Goal: Task Accomplishment & Management: Manage account settings

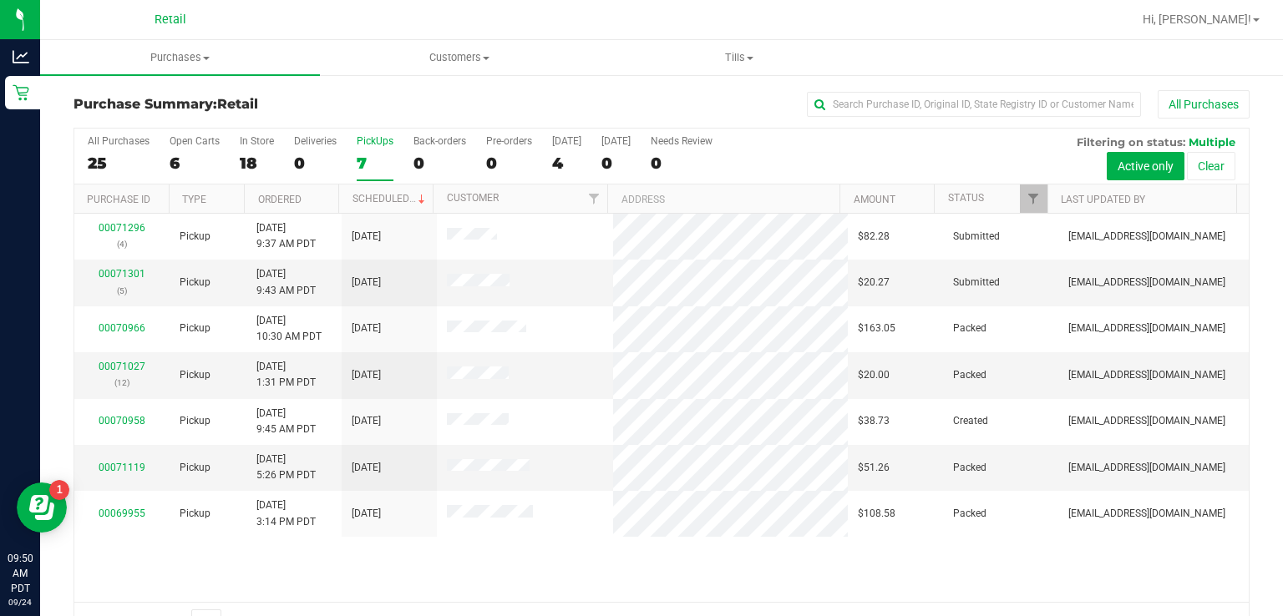
click at [19, 107] on div "Retail" at bounding box center [22, 92] width 35 height 33
click at [381, 139] on div "PickUps" at bounding box center [375, 141] width 37 height 12
click at [0, 0] on input "PickUps 7" at bounding box center [0, 0] width 0 height 0
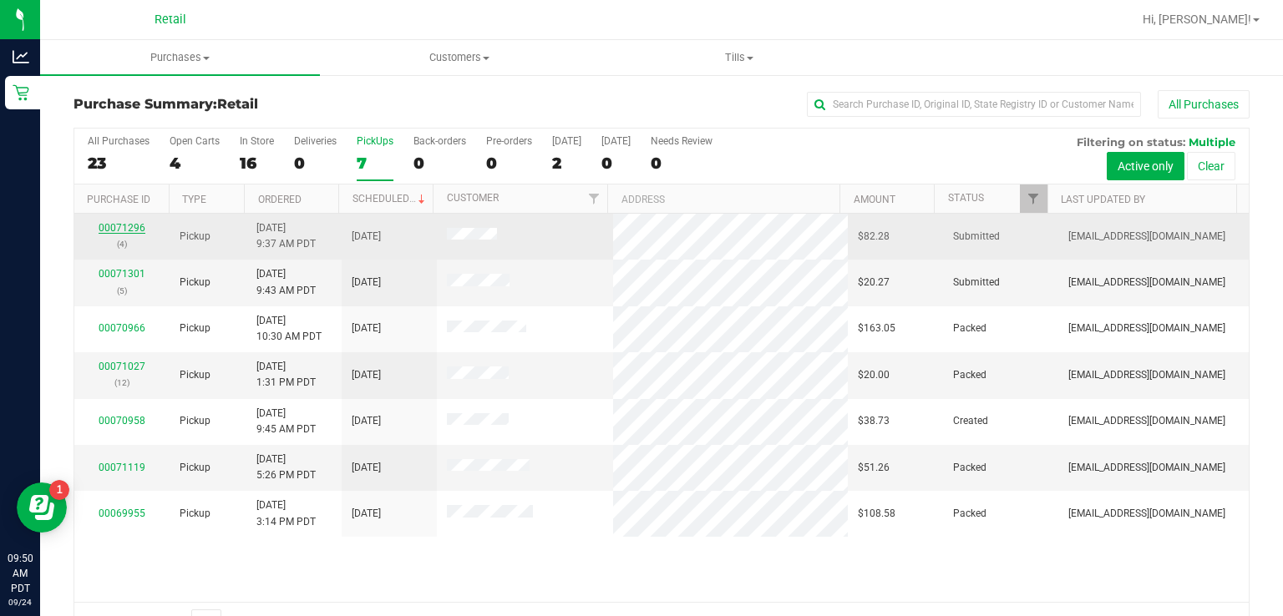
click at [127, 224] on link "00071296" at bounding box center [122, 228] width 47 height 12
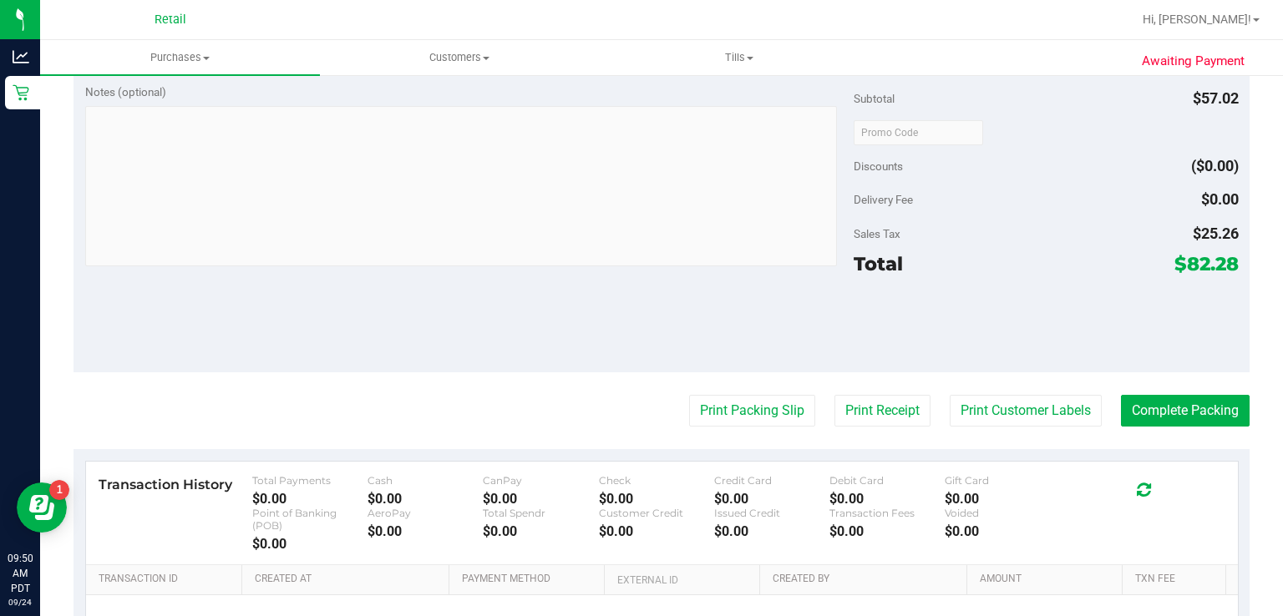
scroll to position [644, 0]
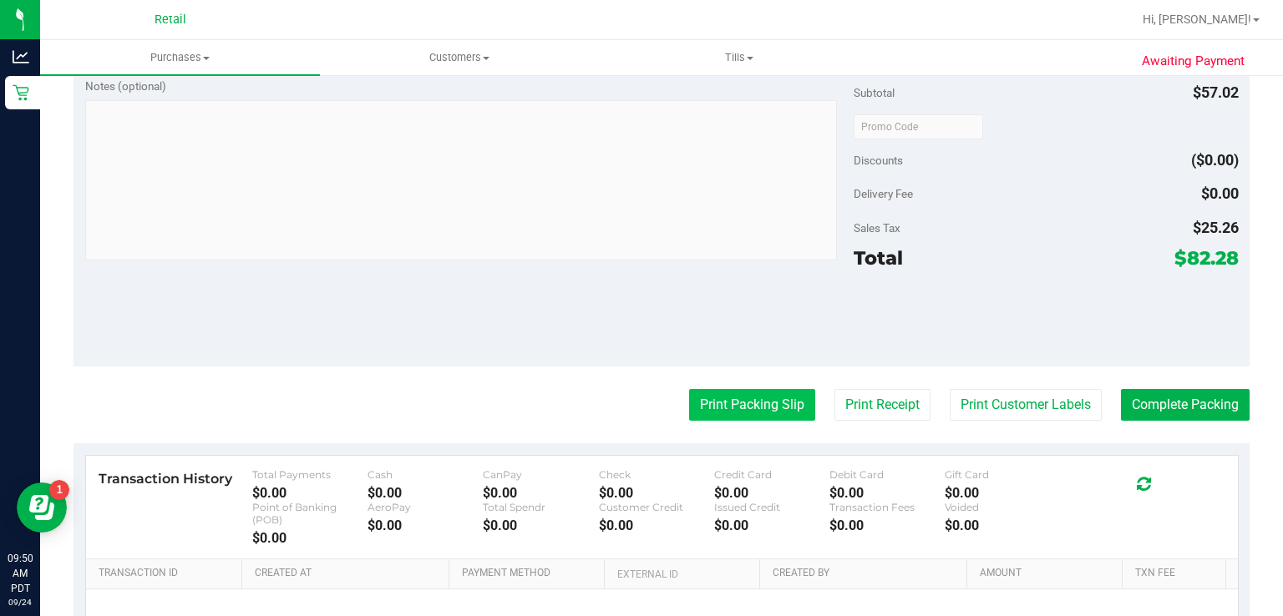
click at [725, 408] on button "Print Packing Slip" at bounding box center [752, 405] width 126 height 32
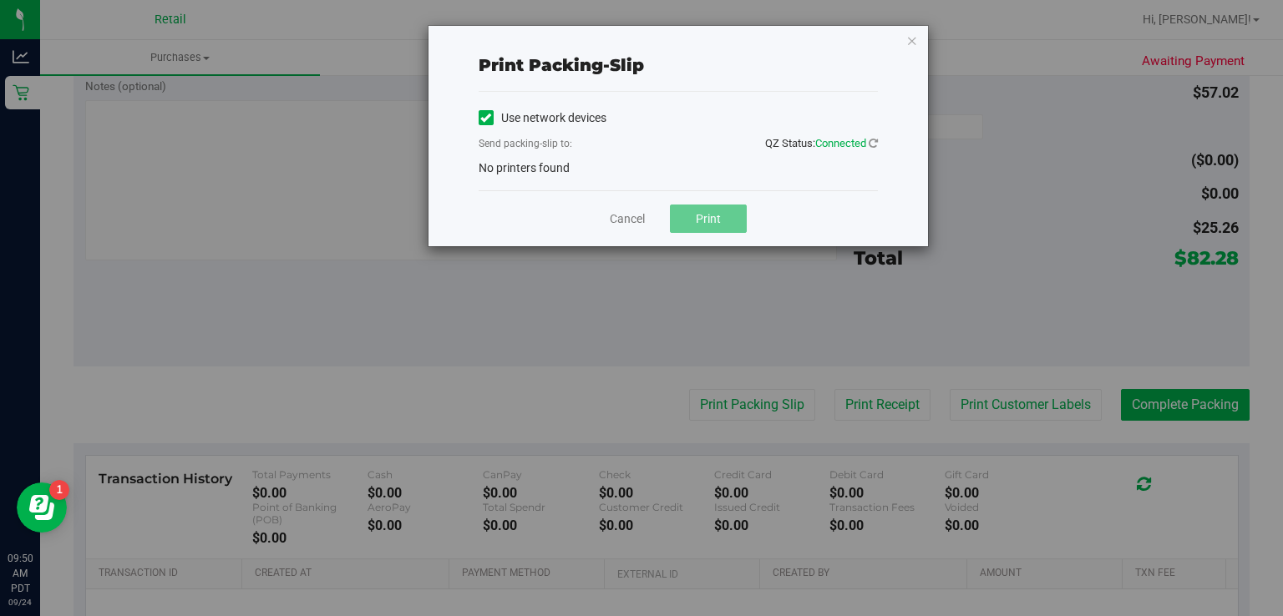
click at [495, 114] on label "Use network devices" at bounding box center [542, 118] width 128 height 18
click at [0, 0] on input "Use network devices" at bounding box center [0, 0] width 0 height 0
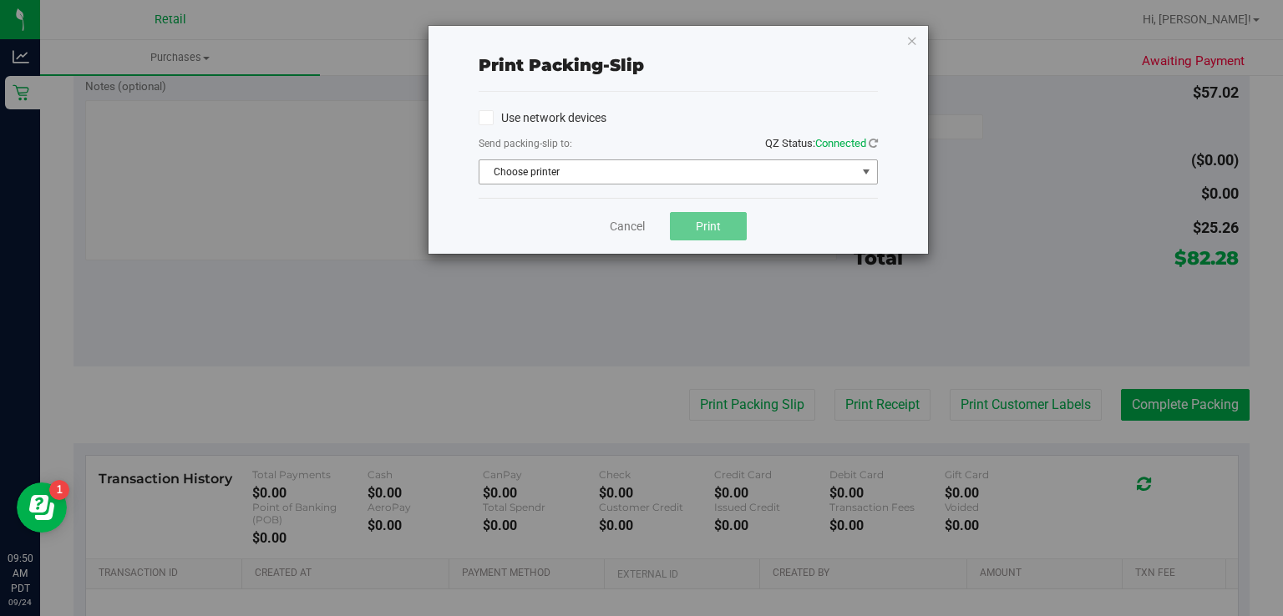
click at [867, 171] on span "select" at bounding box center [865, 171] width 13 height 13
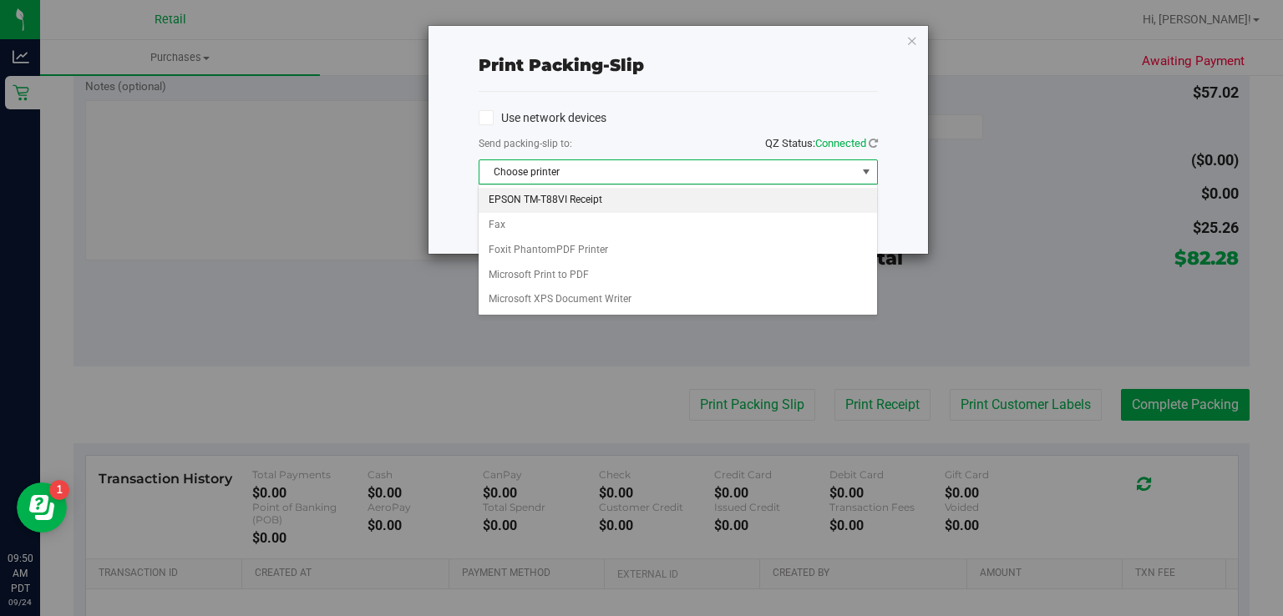
click at [570, 194] on li "EPSON TM-T88VI Receipt" at bounding box center [676, 200] width 397 height 25
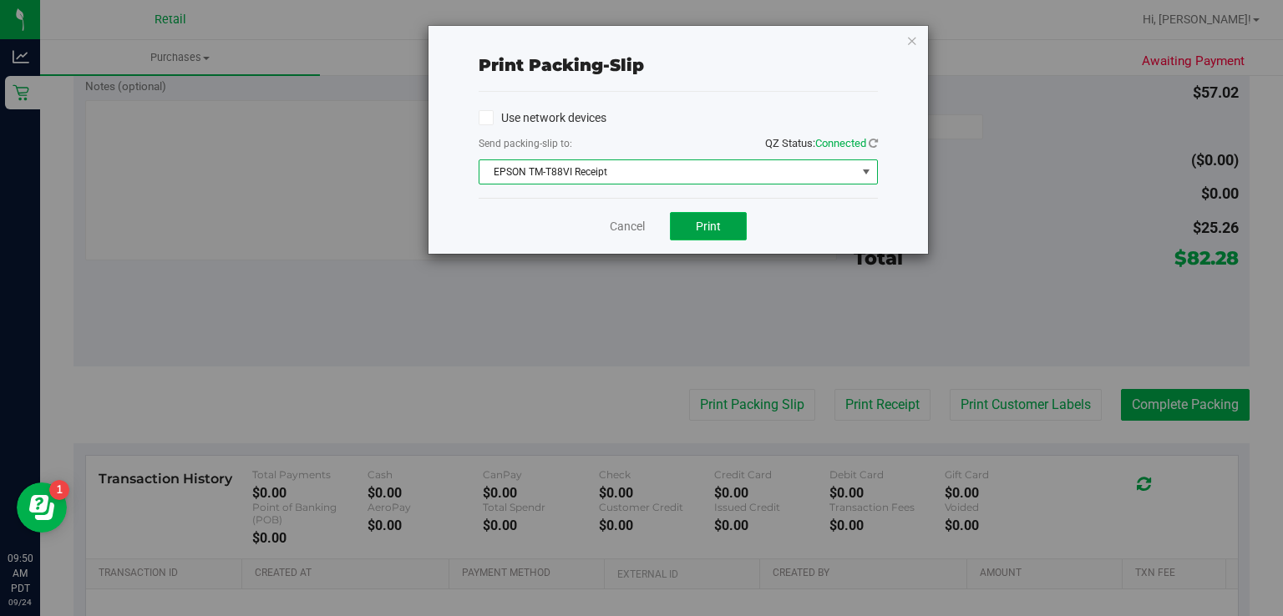
click at [727, 215] on button "Print" at bounding box center [708, 226] width 77 height 28
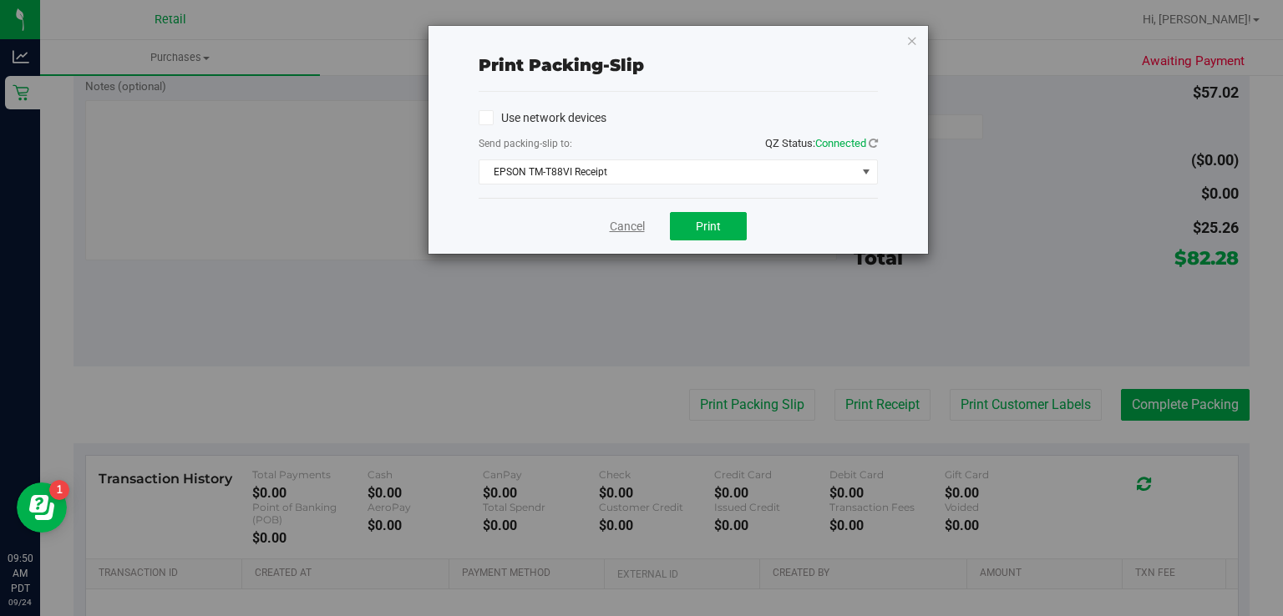
click at [625, 220] on link "Cancel" at bounding box center [627, 227] width 35 height 18
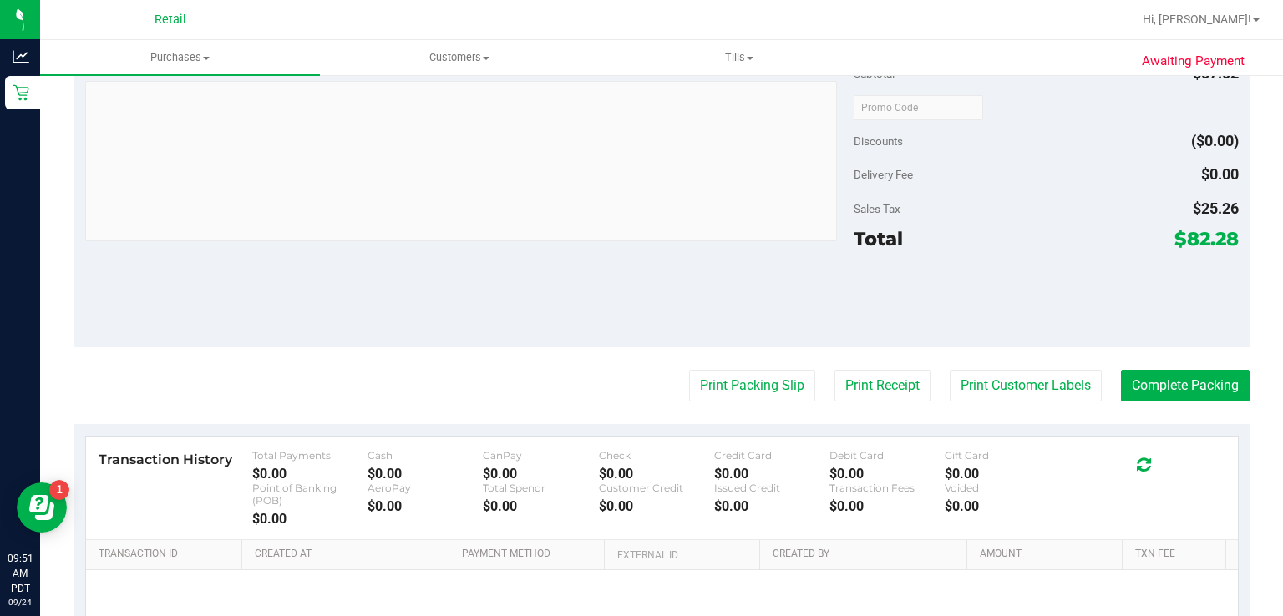
scroll to position [805, 0]
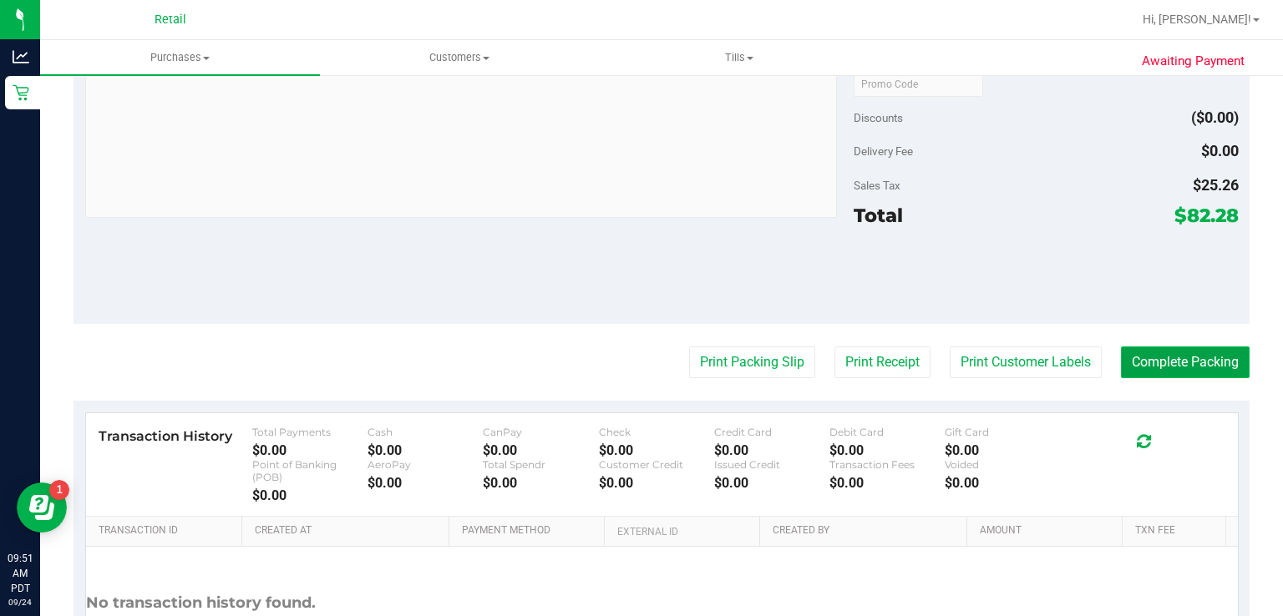
click at [1168, 360] on button "Complete Packing" at bounding box center [1185, 363] width 129 height 32
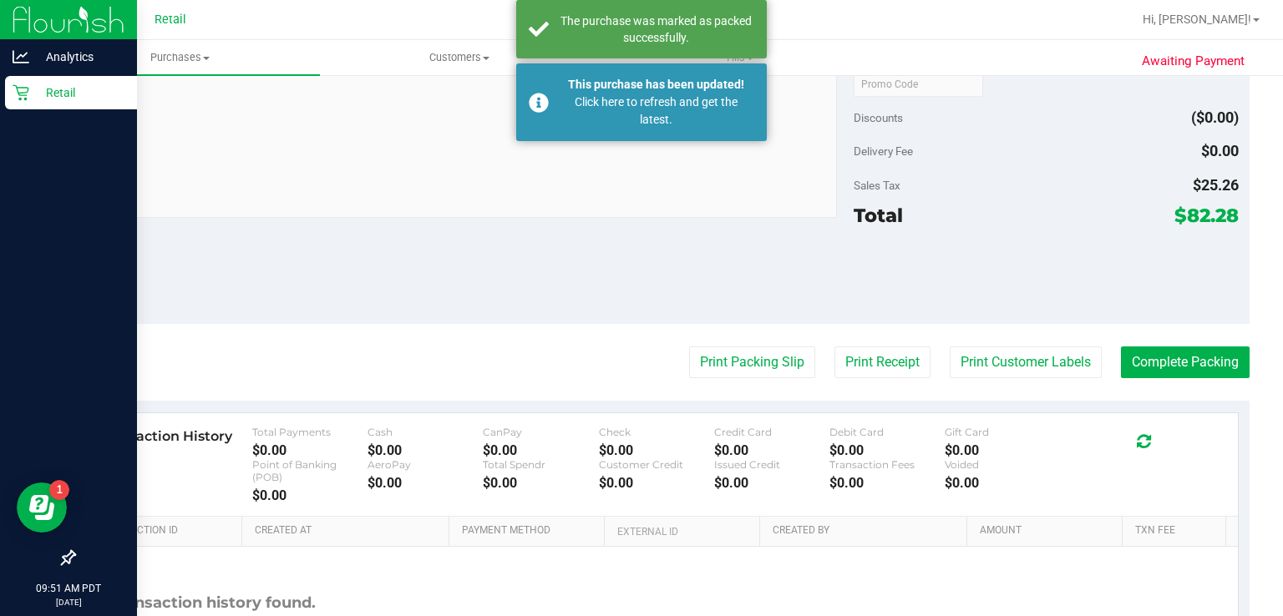
click at [23, 102] on div "Retail" at bounding box center [71, 92] width 132 height 33
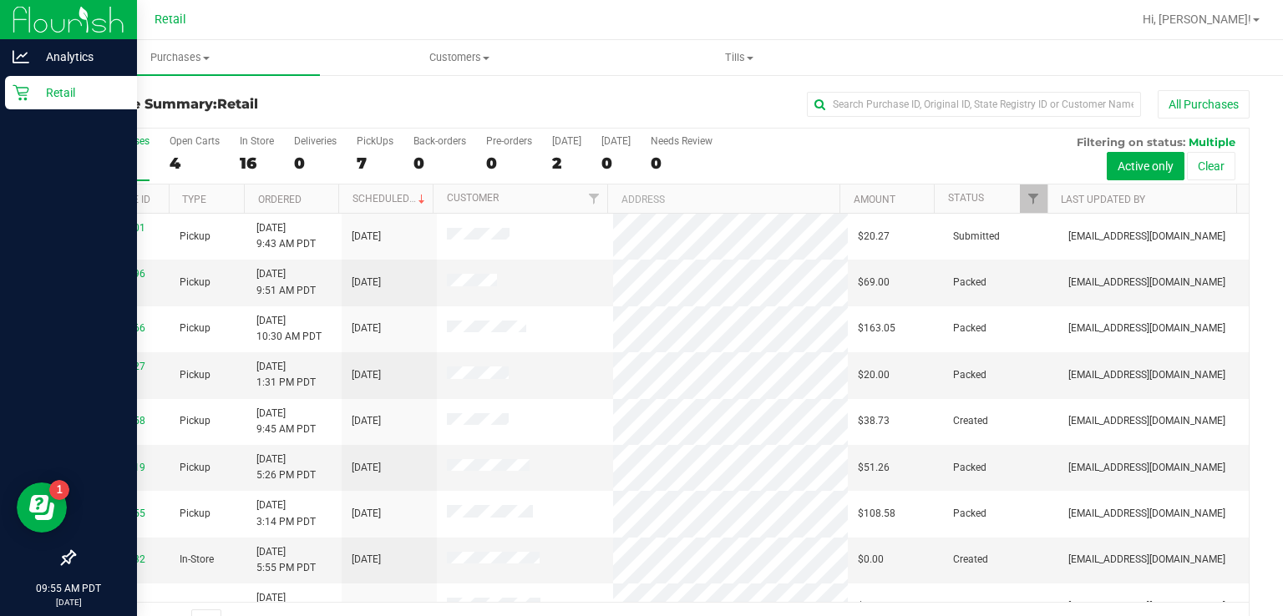
click at [23, 103] on div "Retail" at bounding box center [71, 92] width 132 height 33
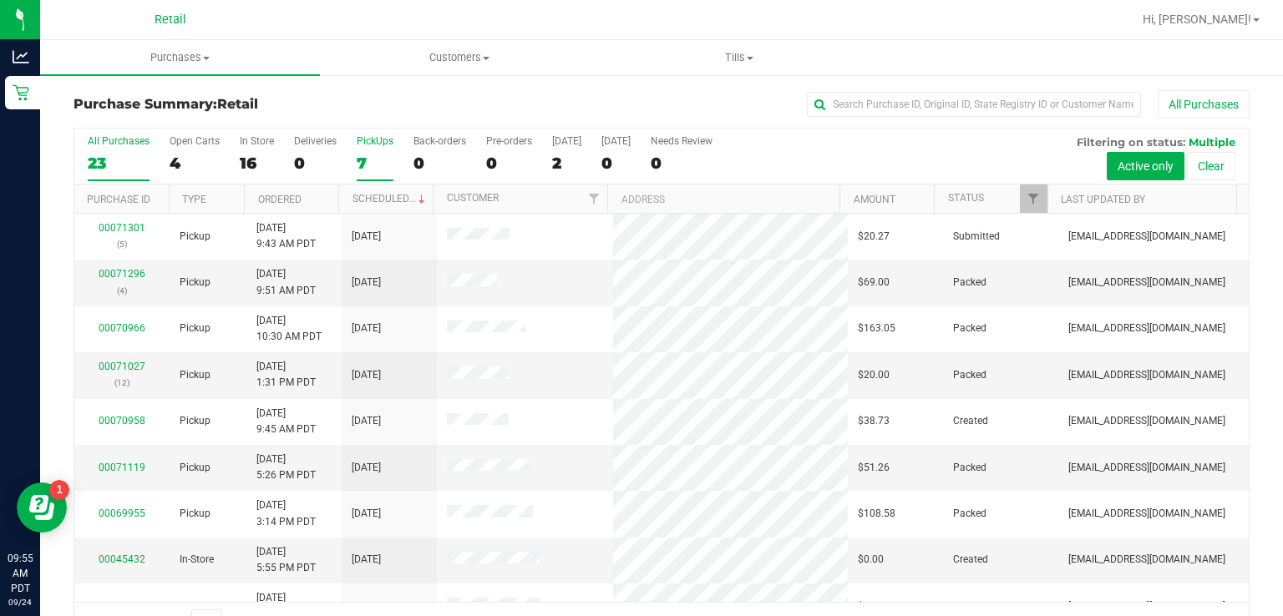
click at [377, 139] on div "PickUps" at bounding box center [375, 141] width 37 height 12
click at [0, 0] on input "PickUps 7" at bounding box center [0, 0] width 0 height 0
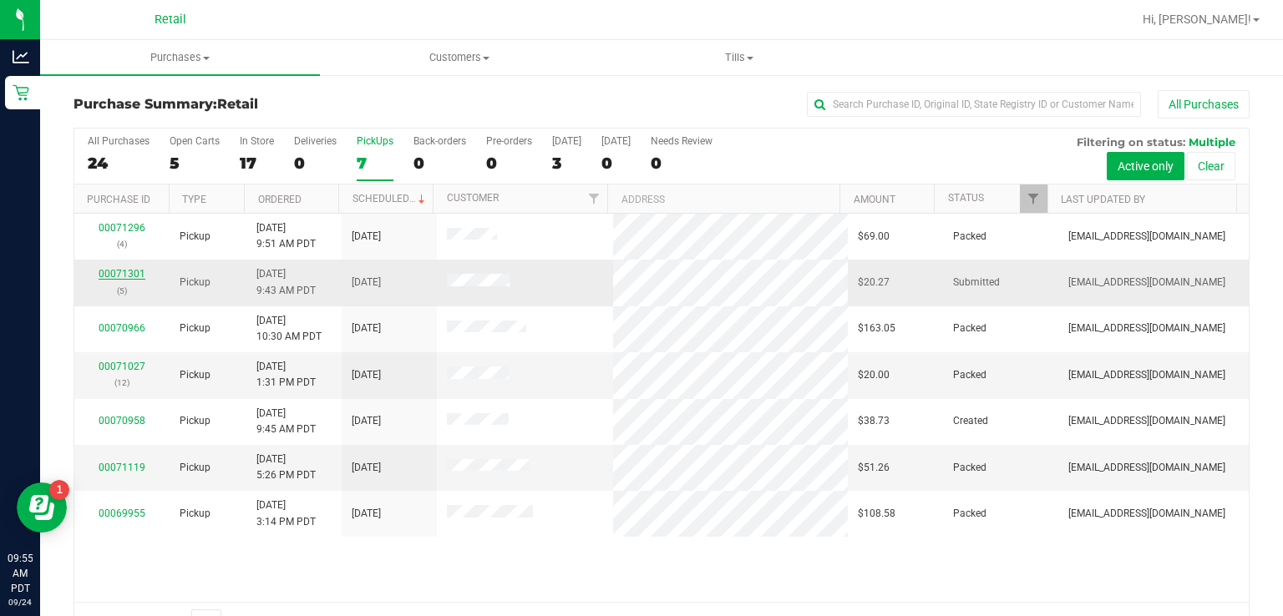
click at [124, 274] on link "00071301" at bounding box center [122, 274] width 47 height 12
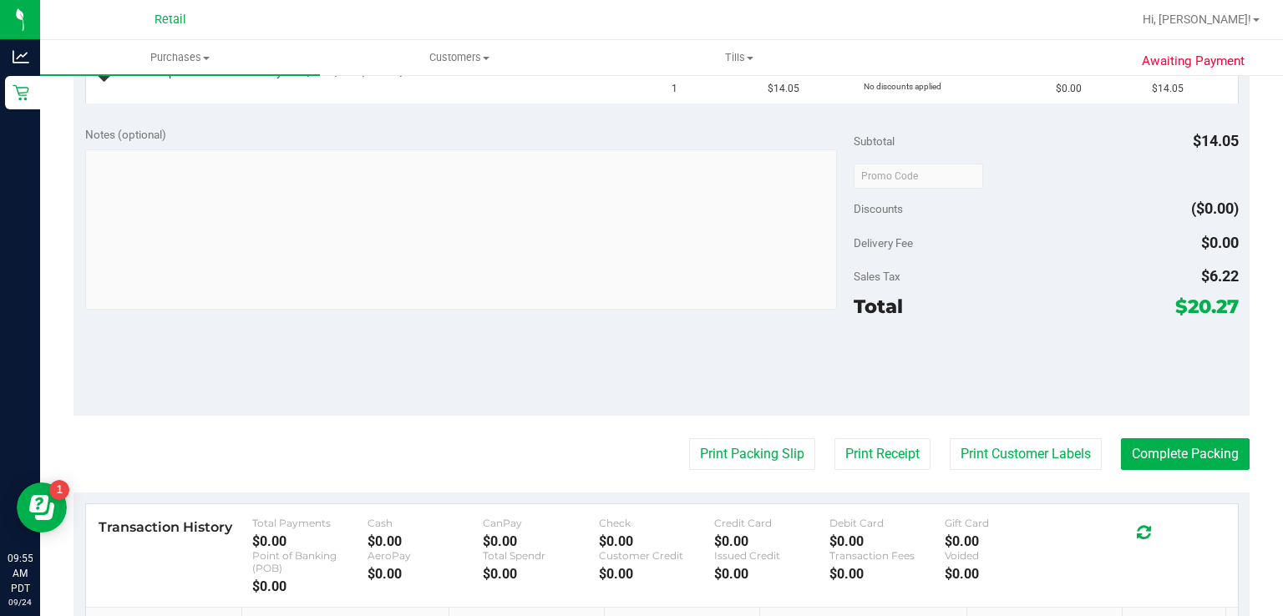
scroll to position [482, 0]
click at [722, 453] on button "Print Packing Slip" at bounding box center [752, 454] width 126 height 32
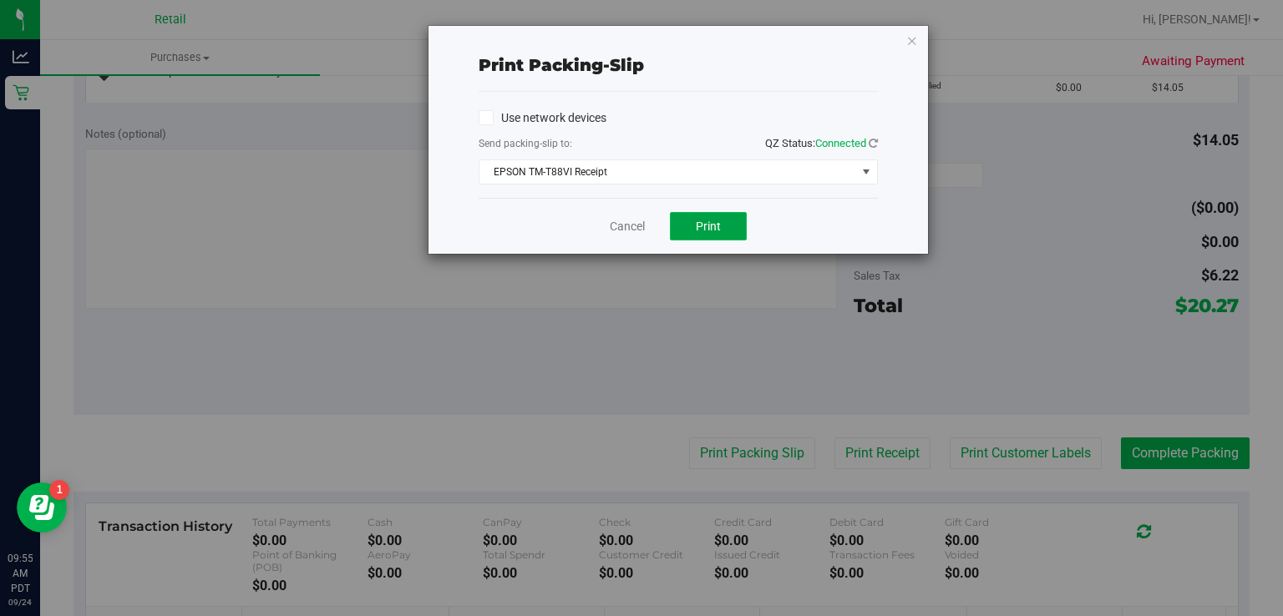
click at [707, 227] on span "Print" at bounding box center [708, 226] width 25 height 13
click at [628, 227] on link "Cancel" at bounding box center [627, 227] width 35 height 18
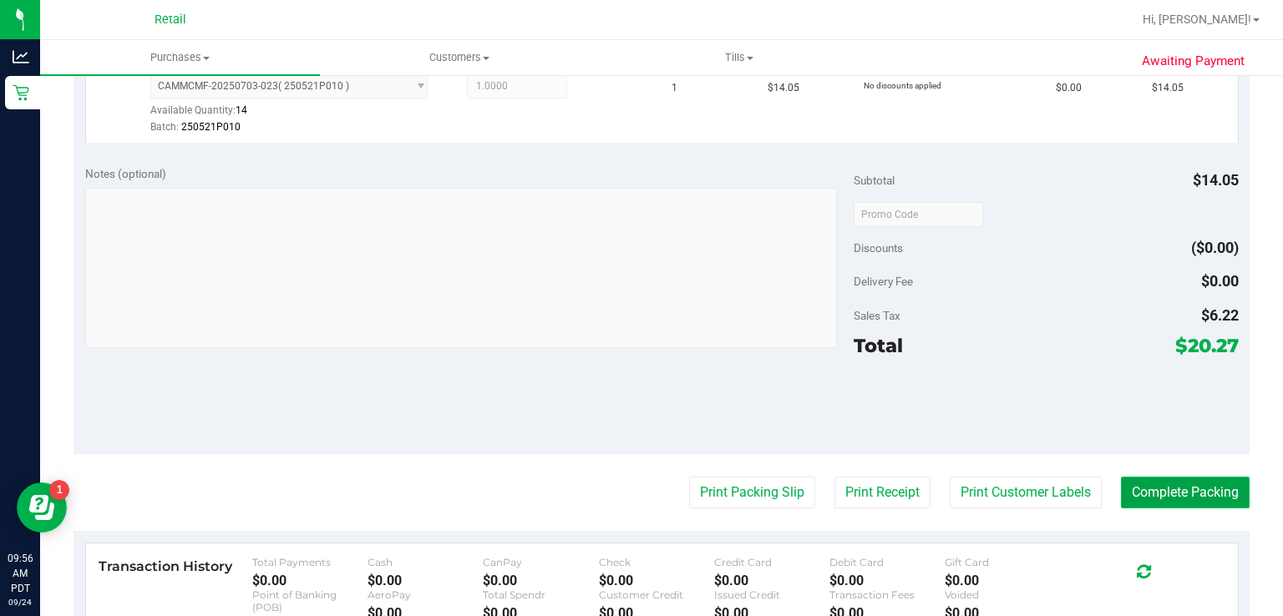
click at [1156, 498] on button "Complete Packing" at bounding box center [1185, 493] width 129 height 32
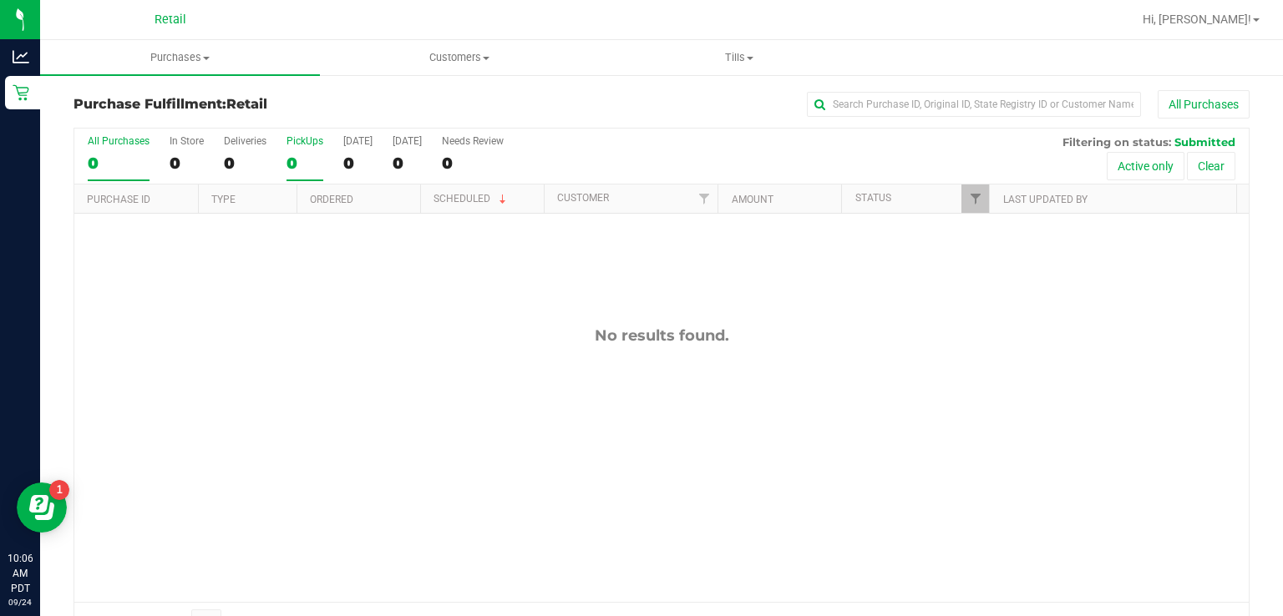
click at [311, 140] on div "PickUps" at bounding box center [304, 141] width 37 height 12
click at [0, 0] on input "PickUps 0" at bounding box center [0, 0] width 0 height 0
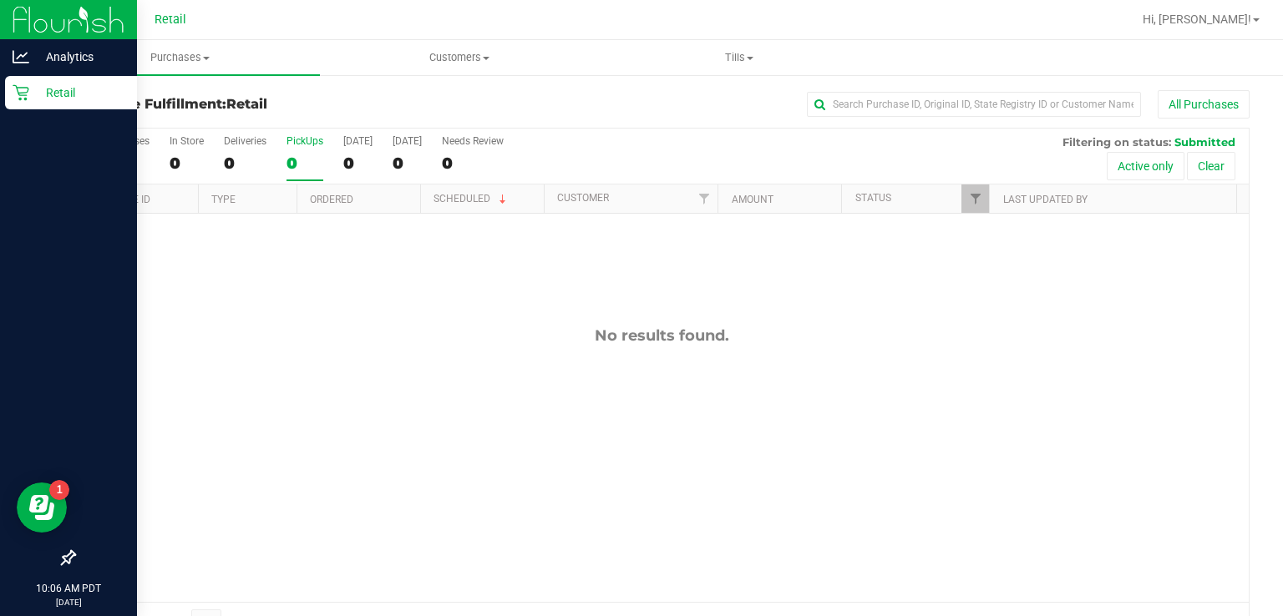
click at [8, 97] on div "Retail" at bounding box center [71, 92] width 132 height 33
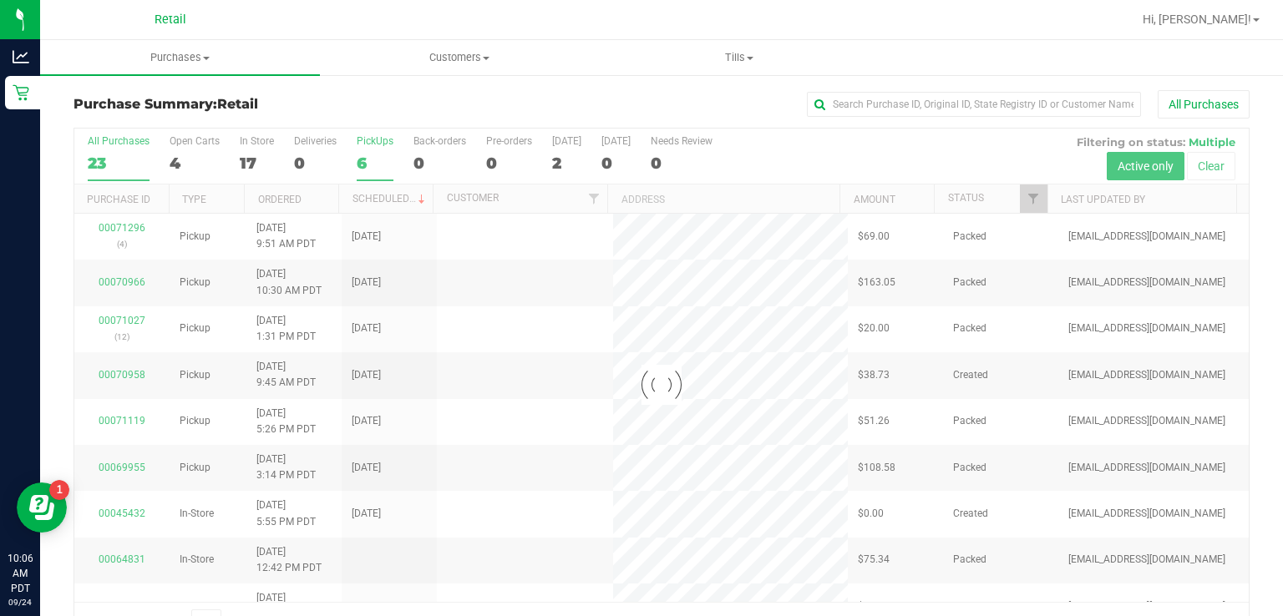
click at [381, 140] on div "PickUps" at bounding box center [375, 141] width 37 height 12
click at [0, 0] on input "PickUps 6" at bounding box center [0, 0] width 0 height 0
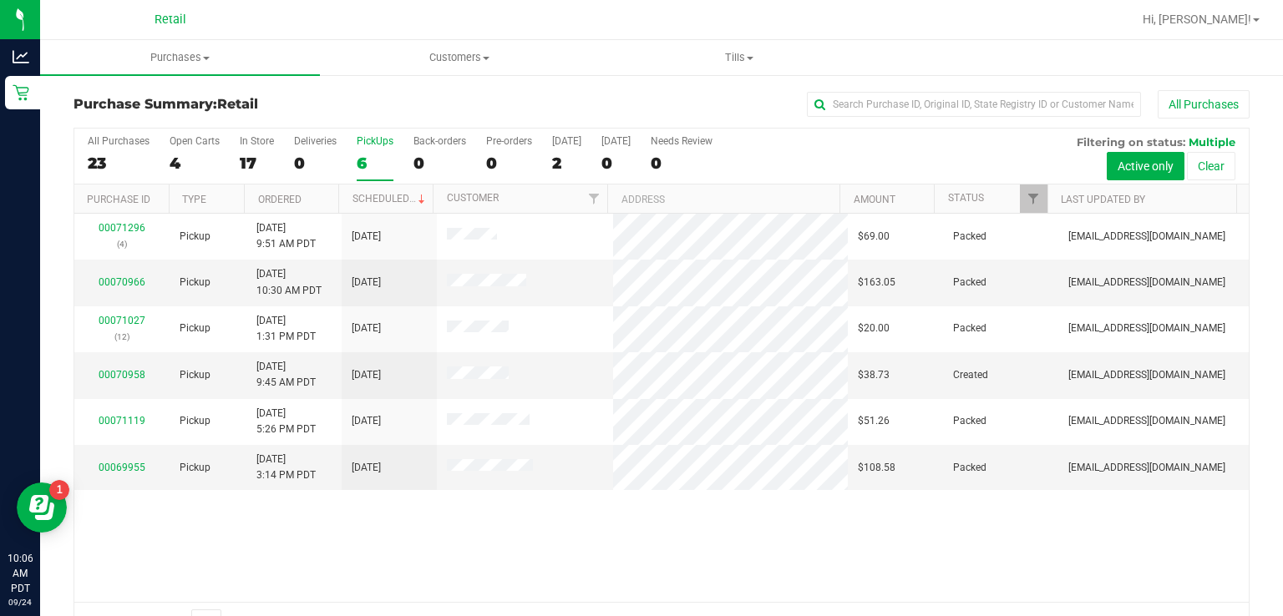
scroll to position [41, 0]
